Goal: Find contact information: Find contact information

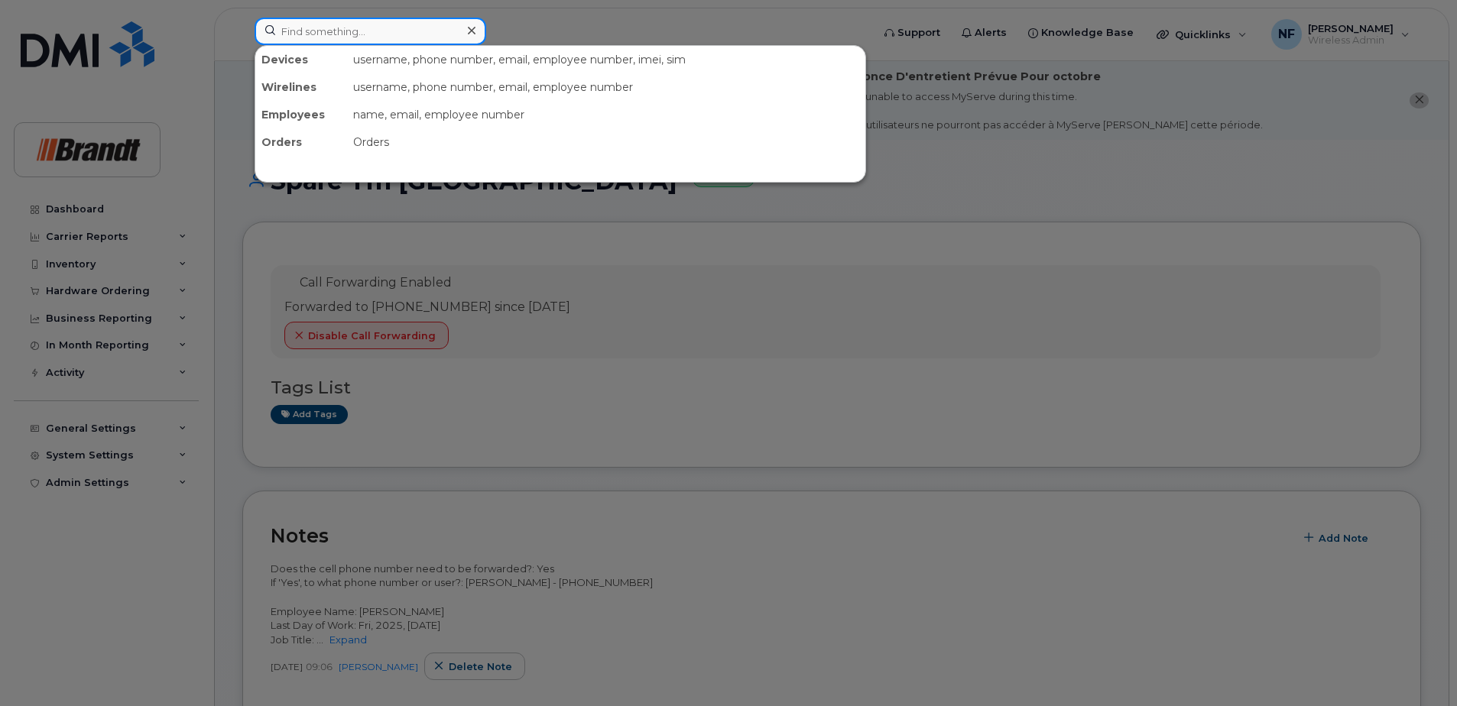
drag, startPoint x: 0, startPoint y: 0, endPoint x: 391, endPoint y: 31, distance: 392.6
click at [391, 31] on input at bounding box center [371, 32] width 232 height 28
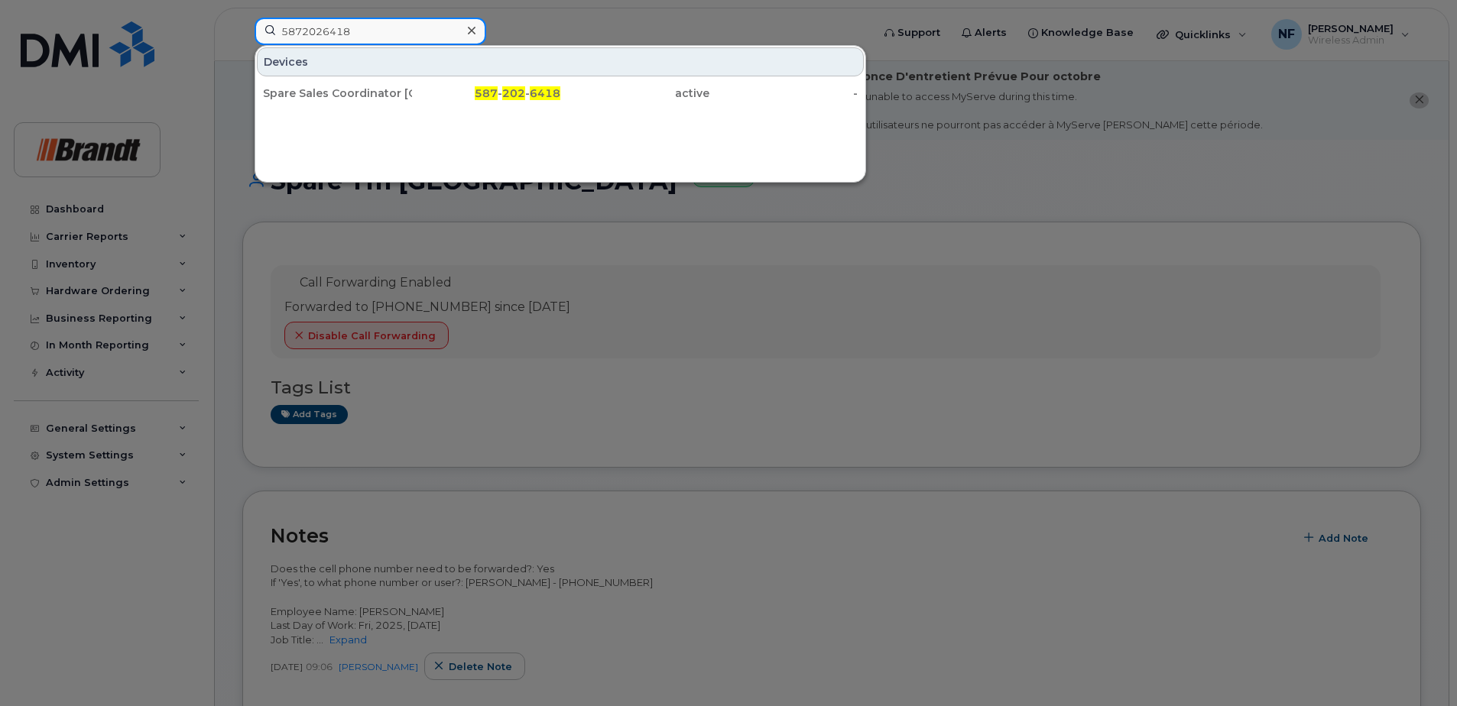
type input "5872026418"
click at [431, 91] on div "587 - 202 - 6418" at bounding box center [486, 93] width 149 height 15
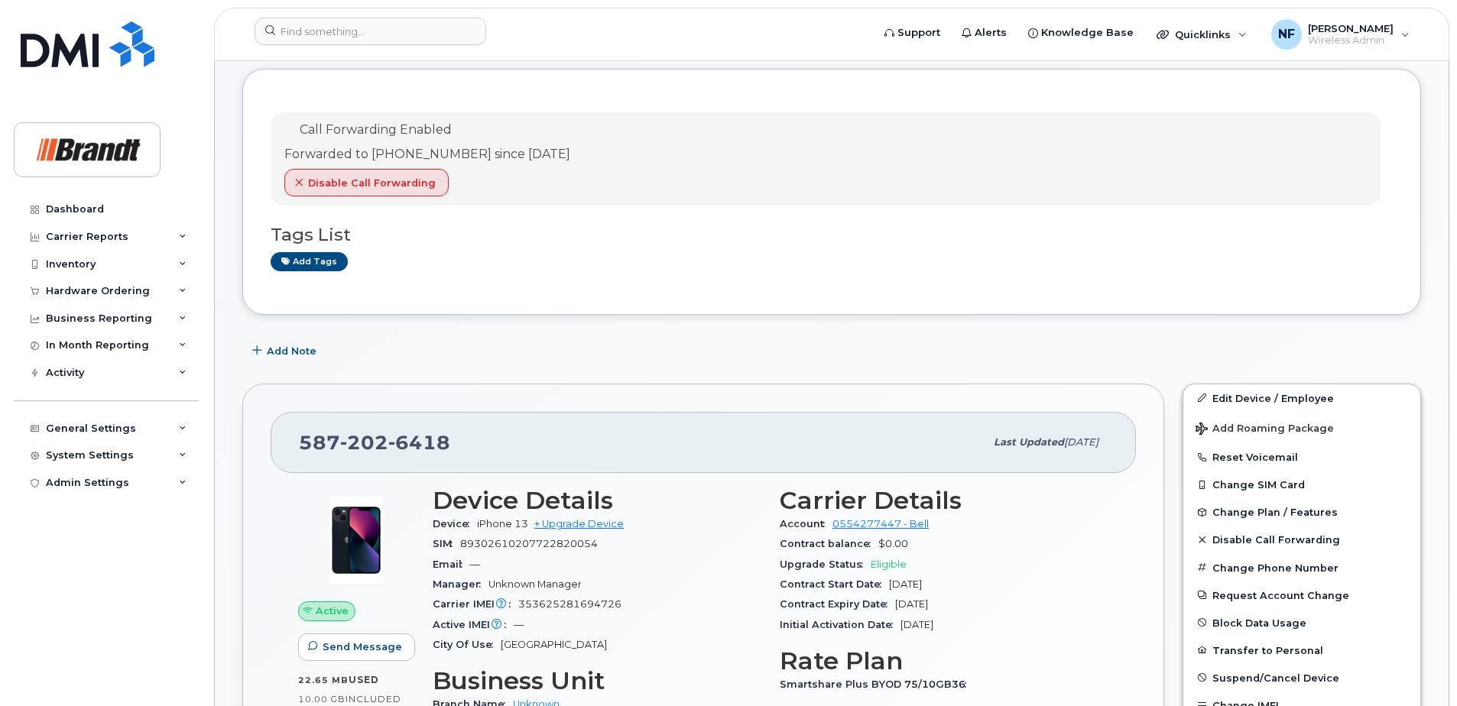
scroll to position [382, 0]
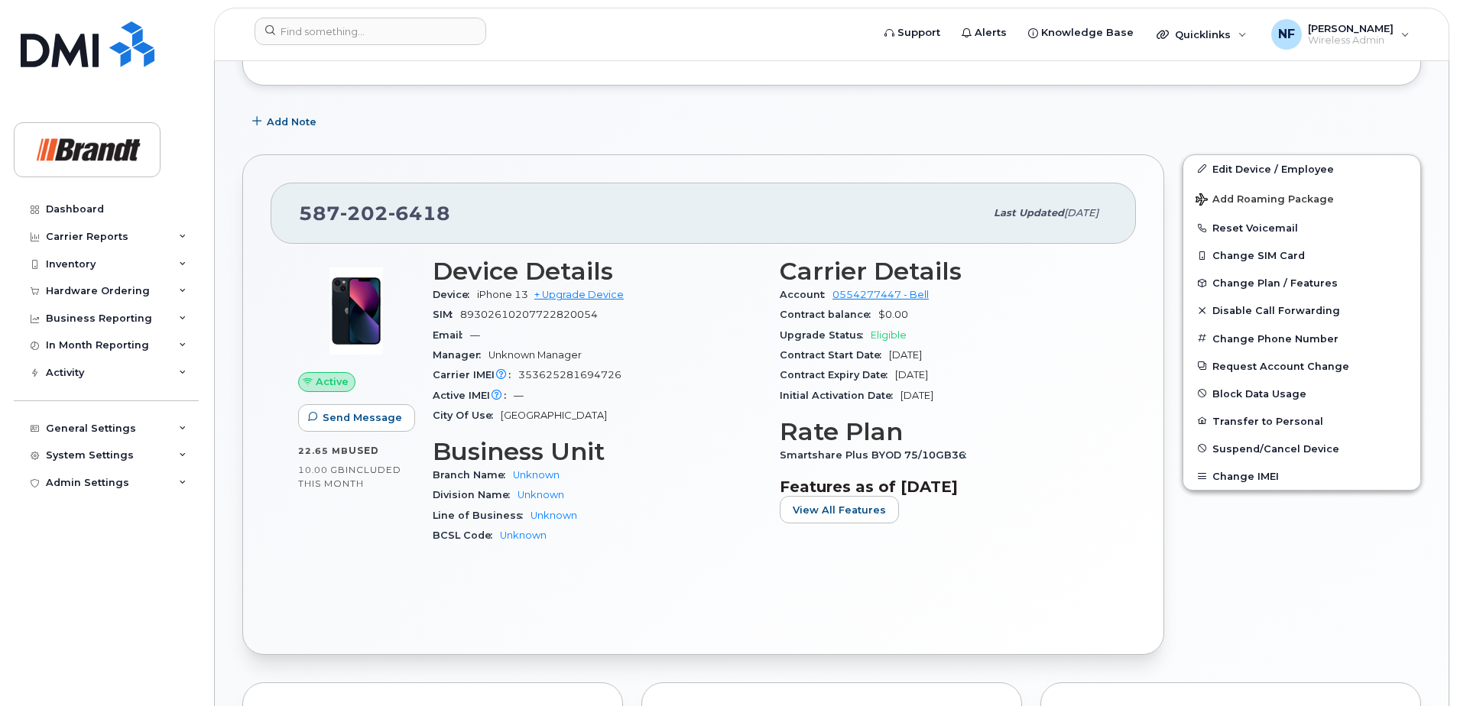
click at [424, 217] on span "6418" at bounding box center [419, 213] width 62 height 23
copy span "587 202 6418"
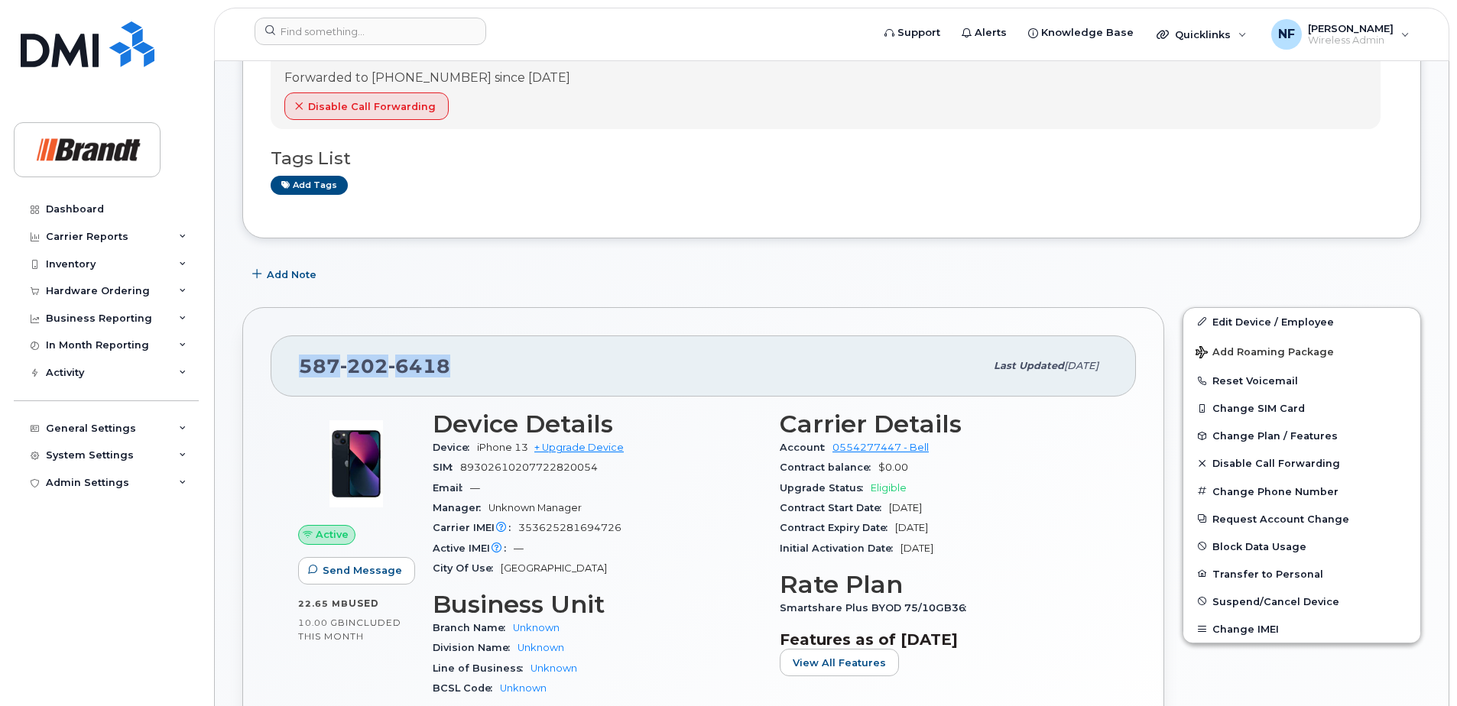
scroll to position [0, 0]
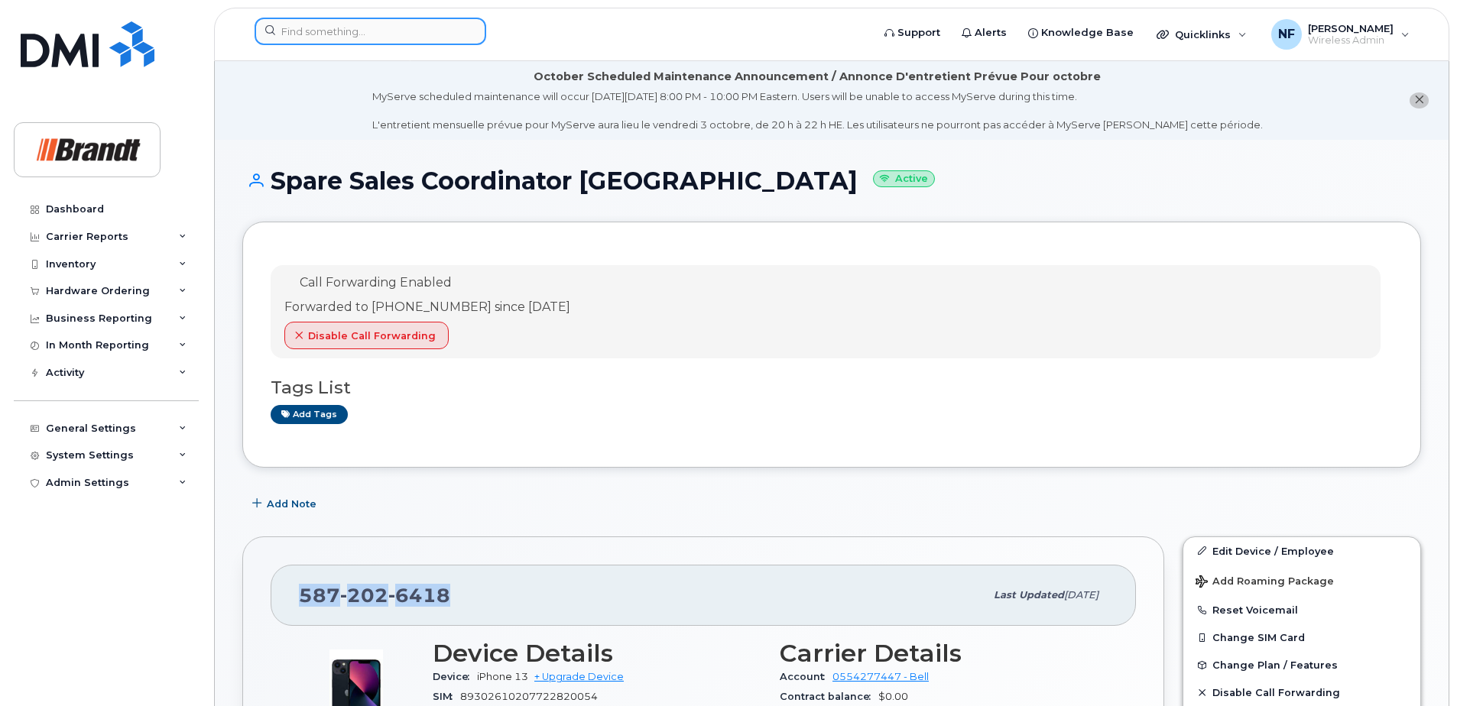
click at [375, 32] on input at bounding box center [371, 32] width 232 height 28
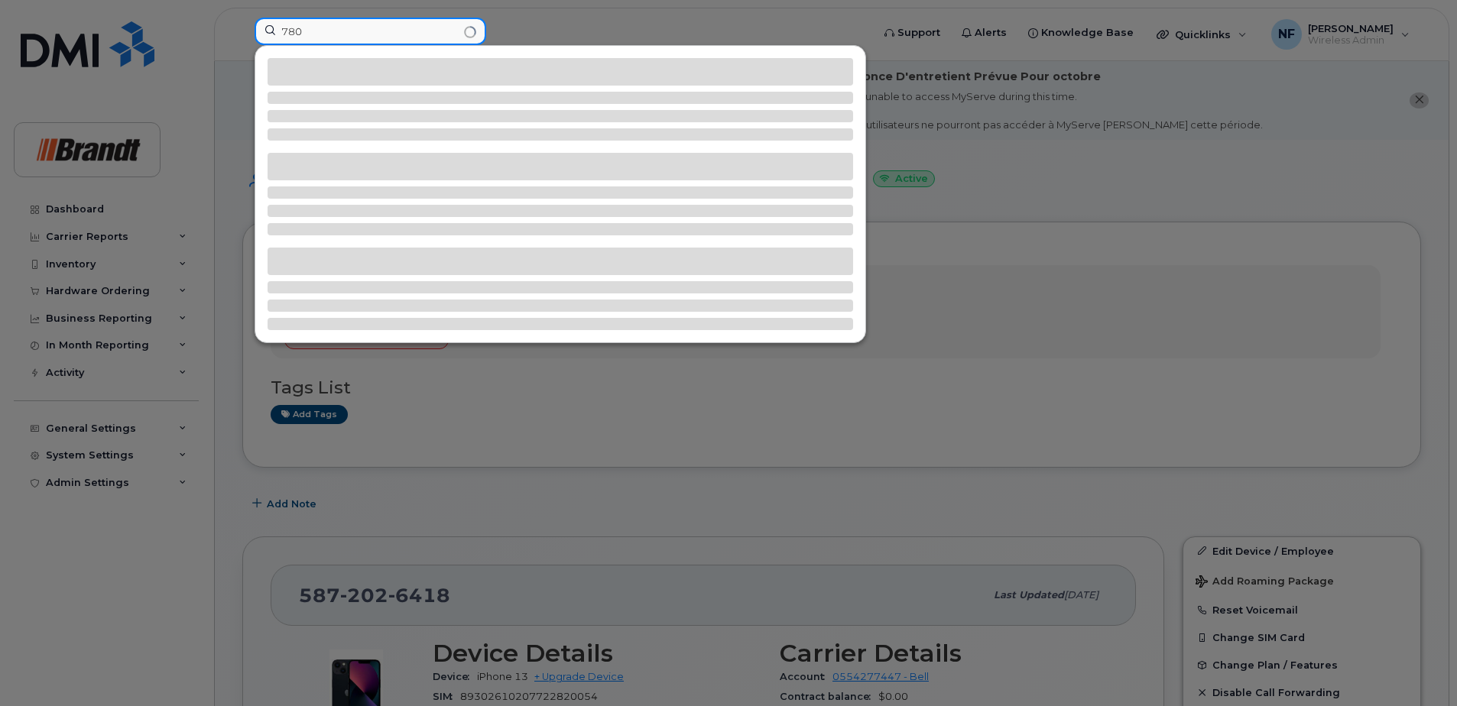
type input "7804"
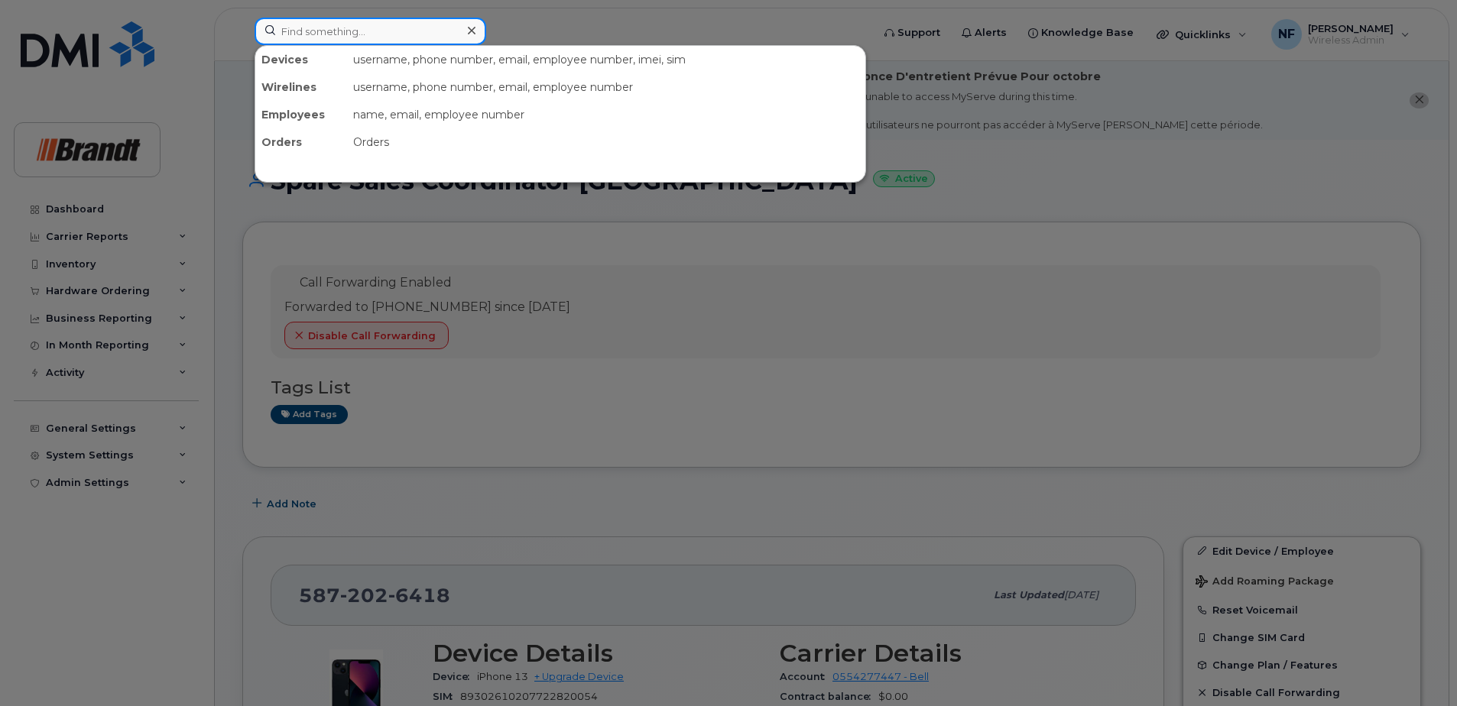
drag, startPoint x: 0, startPoint y: 0, endPoint x: 375, endPoint y: 32, distance: 375.9
click at [375, 32] on input at bounding box center [371, 32] width 232 height 28
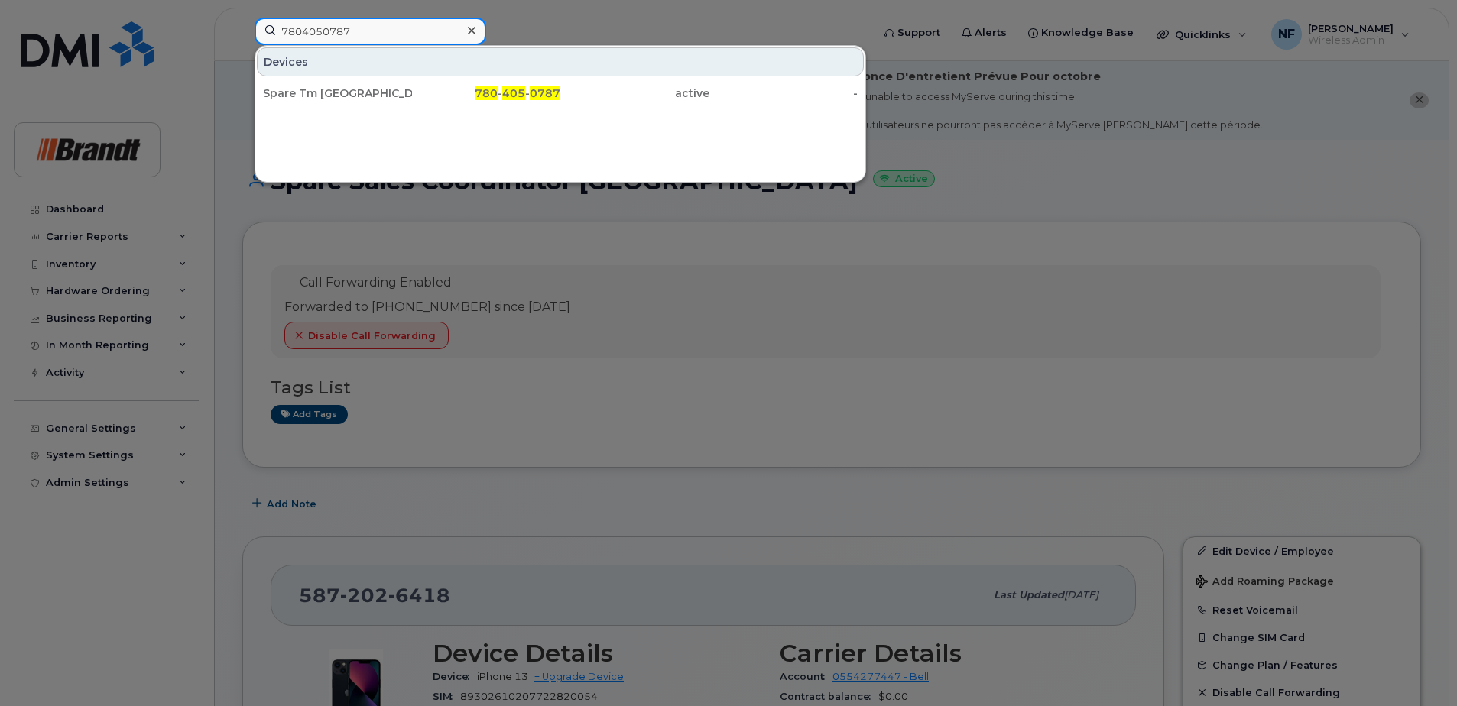
type input "7804050787"
click at [389, 89] on div "Spare Tm [GEOGRAPHIC_DATA]" at bounding box center [337, 93] width 149 height 15
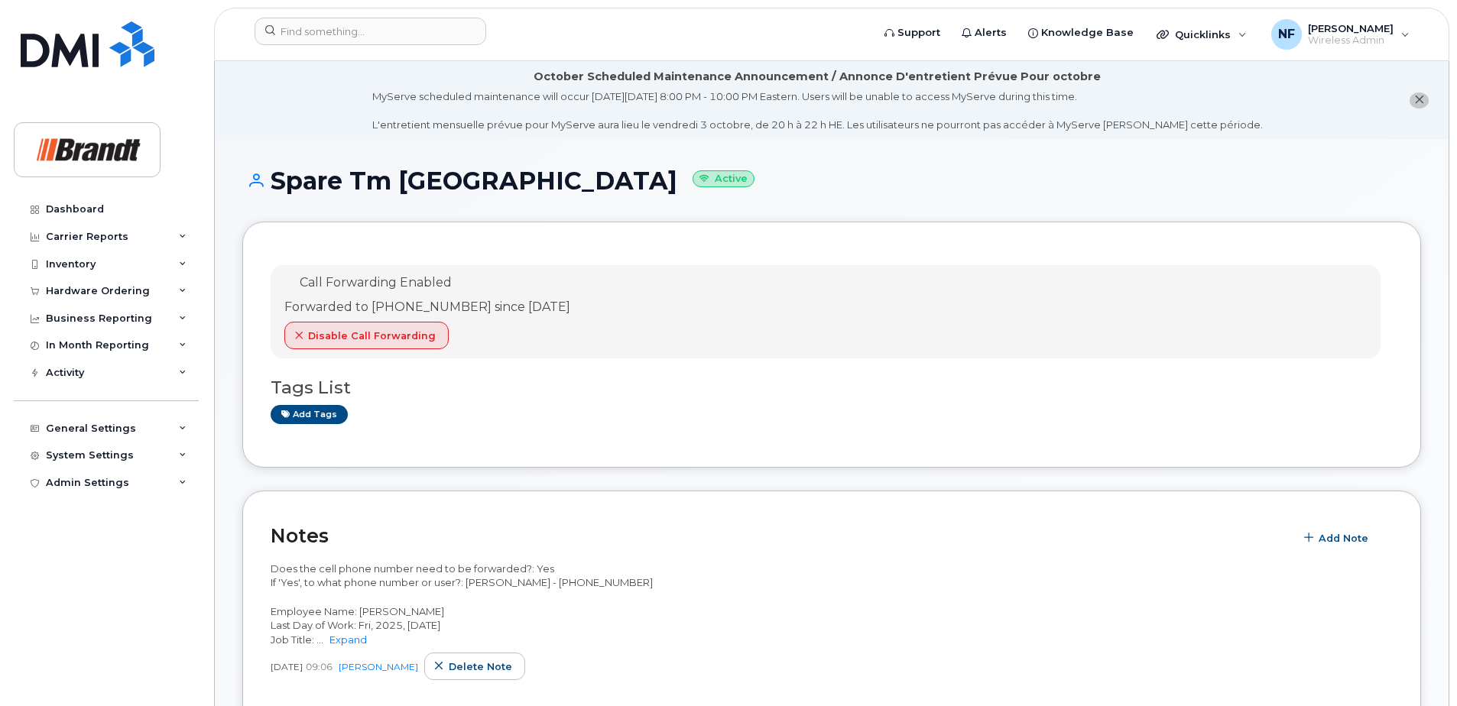
scroll to position [229, 0]
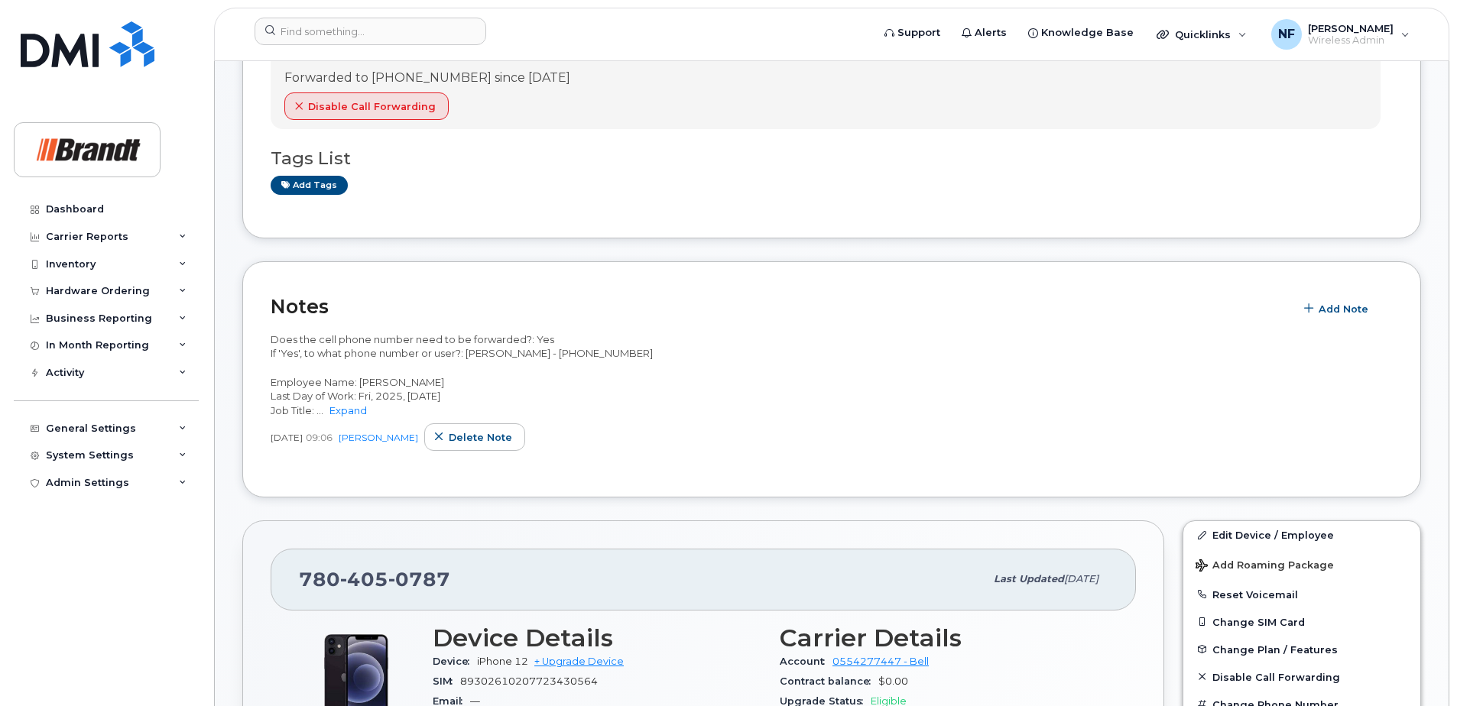
click at [394, 583] on span "0787" at bounding box center [419, 579] width 62 height 23
copy span "780 405 0787"
